Goal: Task Accomplishment & Management: Use online tool/utility

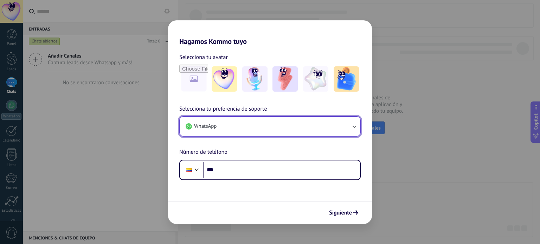
click at [204, 129] on span "WhatsApp" at bounding box center [205, 126] width 22 height 7
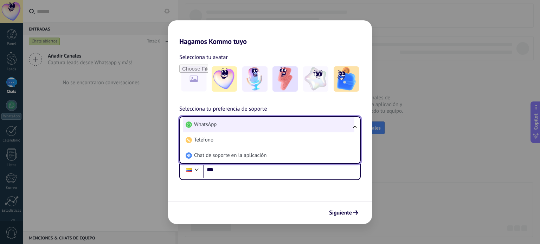
click at [198, 128] on span "WhatsApp" at bounding box center [205, 124] width 22 height 7
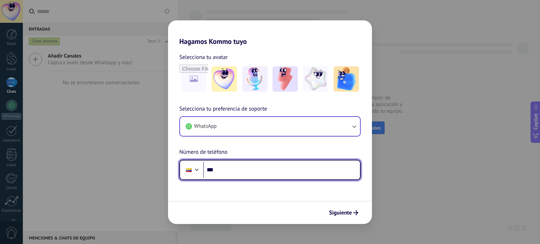
click at [225, 174] on input "***" at bounding box center [281, 170] width 157 height 16
type input "**********"
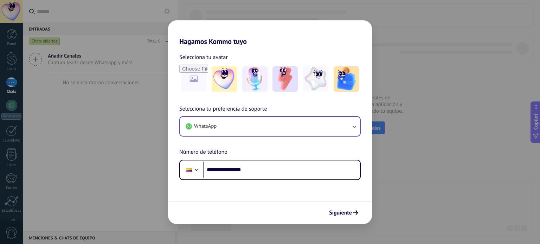
click at [347, 213] on span "Siguiente" at bounding box center [340, 212] width 23 height 5
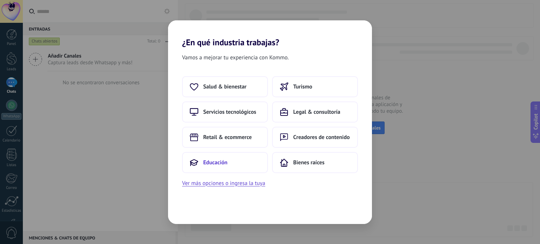
click at [214, 163] on span "Educación" at bounding box center [215, 162] width 24 height 7
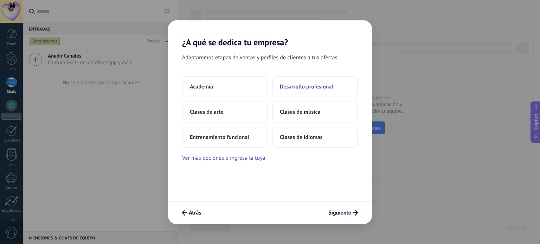
click at [289, 90] on button "Desarrollo profesional" at bounding box center [315, 86] width 86 height 21
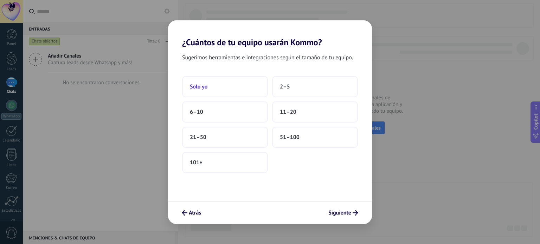
click at [208, 87] on button "Solo yo" at bounding box center [225, 86] width 86 height 21
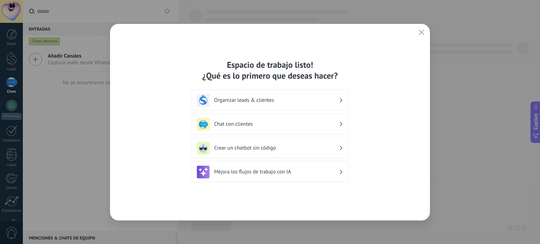
click at [247, 124] on h3 "Chat con clientes" at bounding box center [276, 124] width 125 height 7
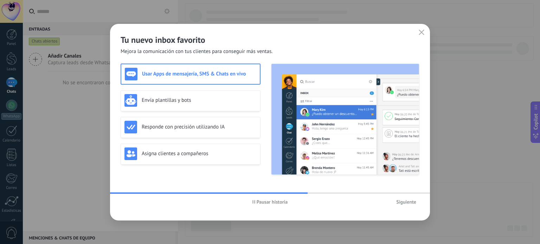
click at [193, 72] on h3 "Usar Apps de mensajería, SMS & Chats en vivo" at bounding box center [199, 74] width 114 height 7
click at [188, 76] on h3 "Usar Apps de mensajería, SMS & Chats en vivo" at bounding box center [199, 74] width 114 height 7
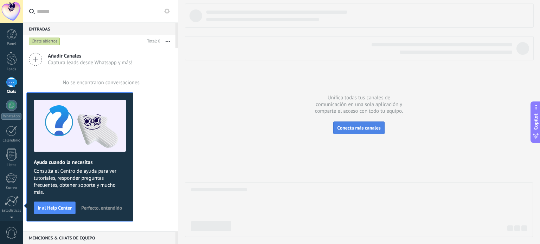
click at [356, 130] on span "Conecta más canales" at bounding box center [358, 128] width 43 height 6
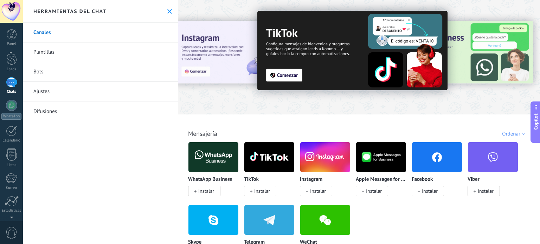
click at [204, 191] on span "Instalar" at bounding box center [206, 191] width 16 height 6
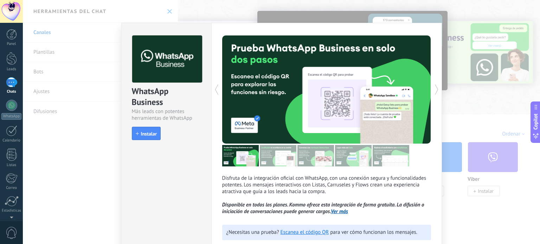
scroll to position [43, 0]
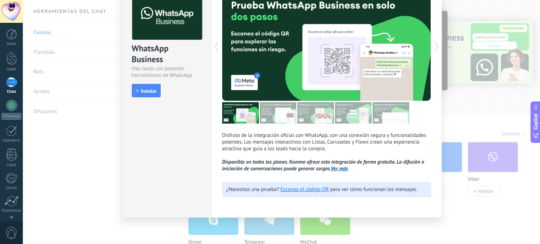
click at [145, 90] on span "Instalar" at bounding box center [149, 91] width 16 height 5
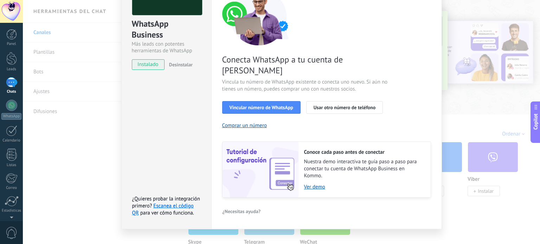
scroll to position [0, 0]
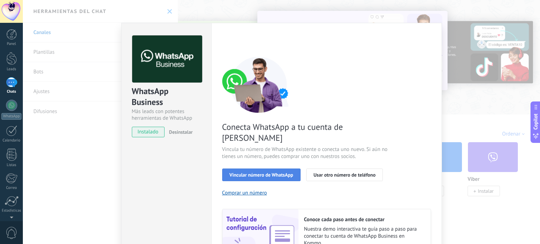
click at [266, 172] on span "Vincular número de WhatsApp" at bounding box center [261, 174] width 64 height 5
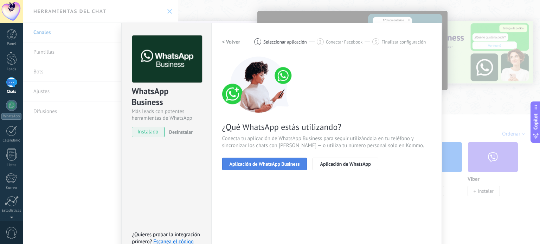
click at [256, 160] on button "Aplicación de WhatsApp Business" at bounding box center [264, 164] width 85 height 13
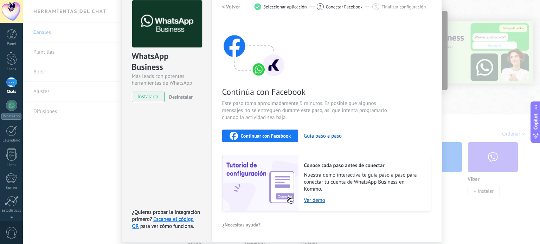
scroll to position [59, 0]
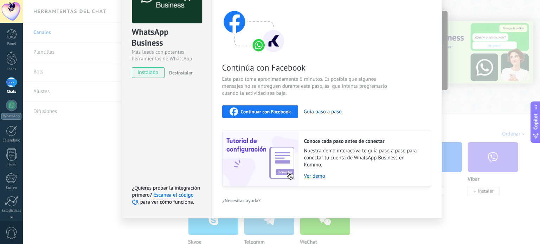
click at [255, 110] on span "Continuar con Facebook" at bounding box center [266, 111] width 50 height 5
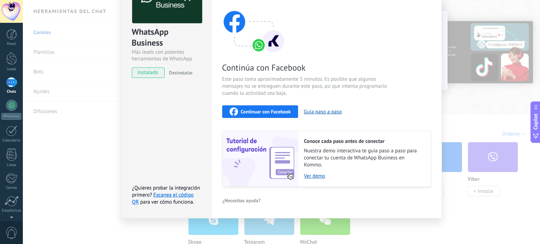
click at [253, 110] on span "Continuar con Facebook" at bounding box center [266, 111] width 50 height 5
